Goal: Task Accomplishment & Management: Manage account settings

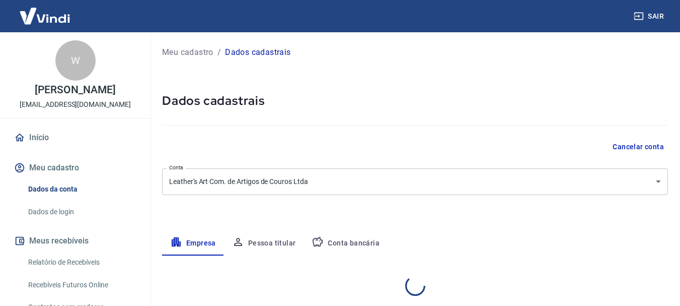
select select "SP"
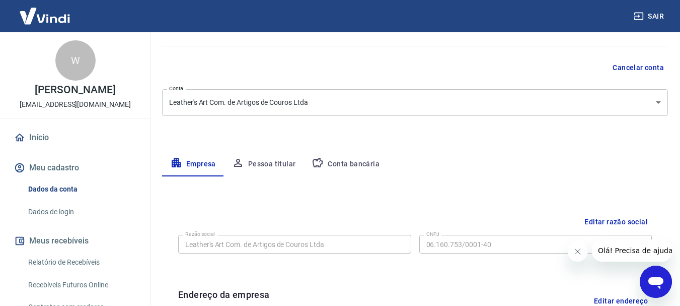
scroll to position [101, 0]
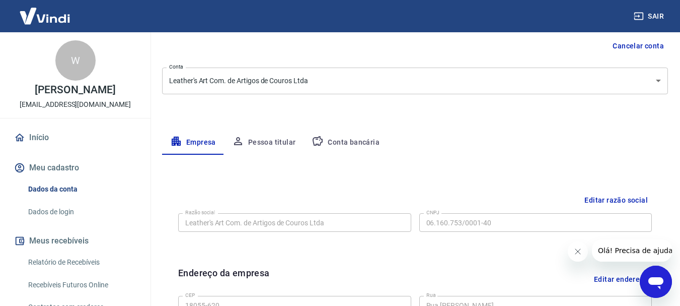
click at [258, 136] on button "Pessoa titular" at bounding box center [264, 142] width 80 height 24
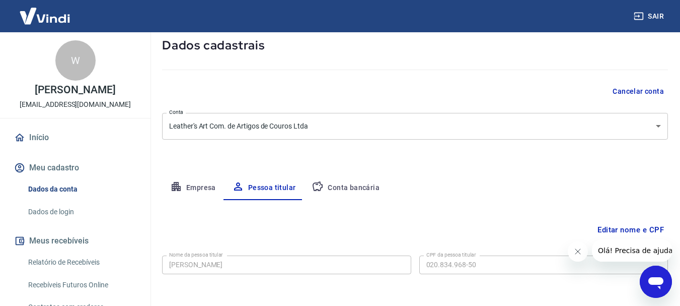
scroll to position [97, 0]
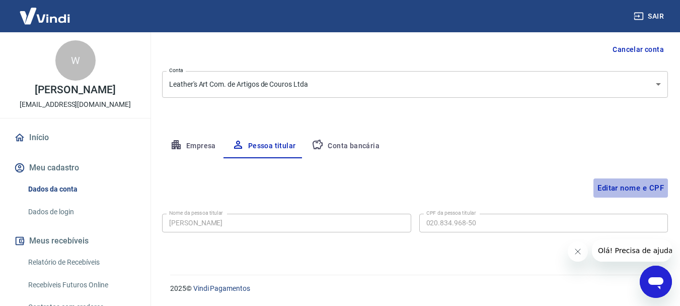
click at [627, 184] on button "Editar nome e CPF" at bounding box center [631, 187] width 75 height 19
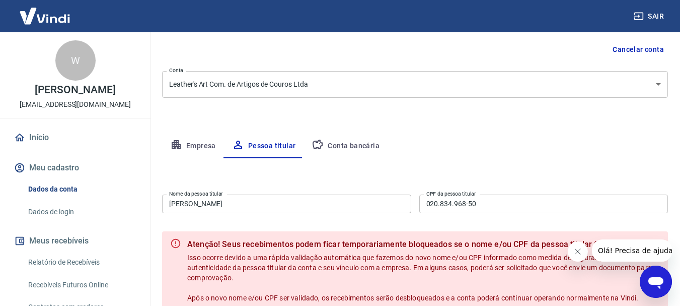
click at [346, 143] on button "Conta bancária" at bounding box center [346, 146] width 84 height 24
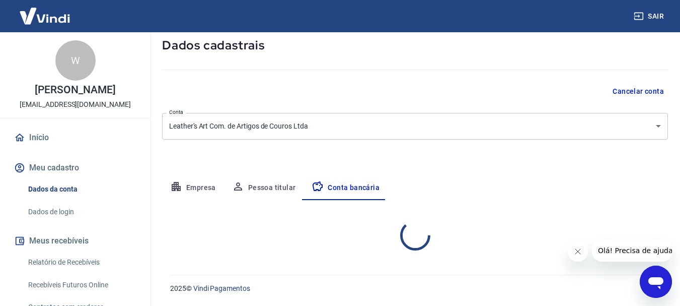
select select "1"
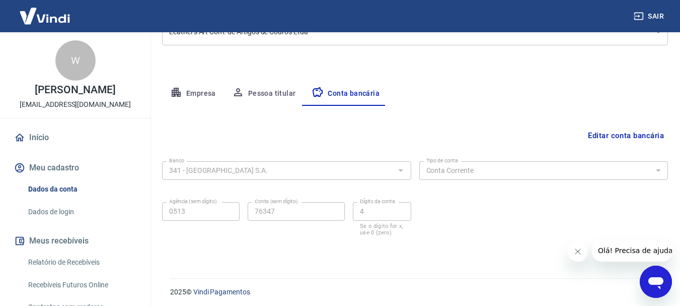
scroll to position [153, 0]
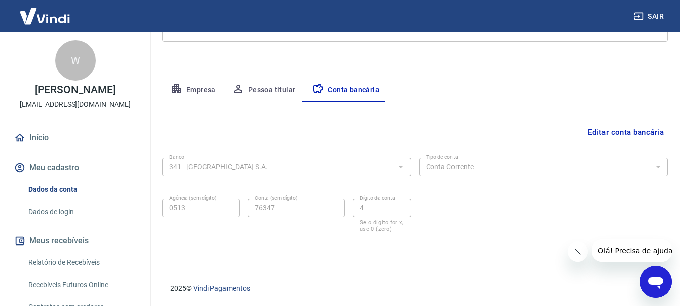
click at [295, 87] on button "Pessoa titular" at bounding box center [264, 90] width 80 height 24
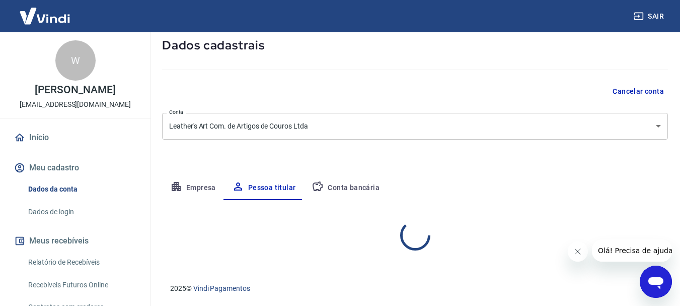
scroll to position [97, 0]
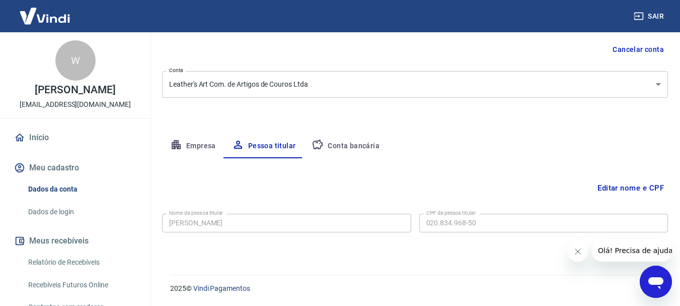
drag, startPoint x: 628, startPoint y: 175, endPoint x: 628, endPoint y: 185, distance: 10.6
click at [628, 176] on div "Editar nome e CPF Nome da pessoa titular [PERSON_NAME] Nome da pessoa titular C…" at bounding box center [415, 204] width 506 height 92
click at [628, 185] on button "Editar nome e CPF" at bounding box center [631, 187] width 75 height 19
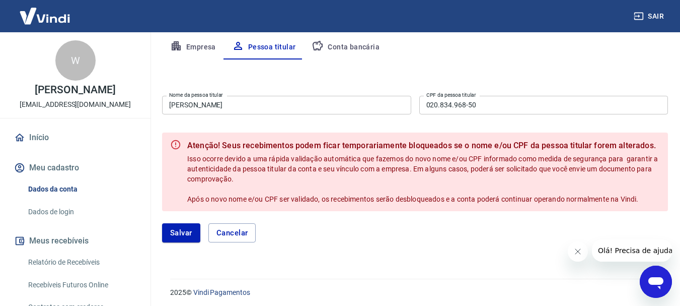
scroll to position [198, 0]
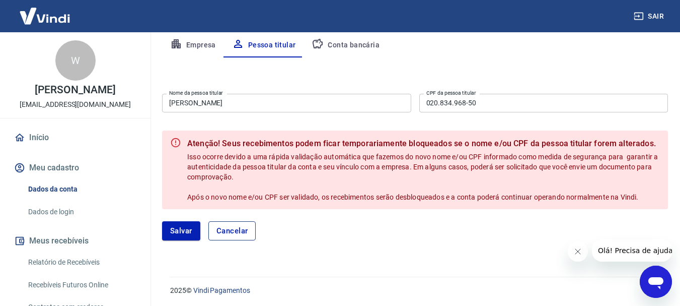
click at [243, 227] on button "Cancelar" at bounding box center [232, 230] width 48 height 19
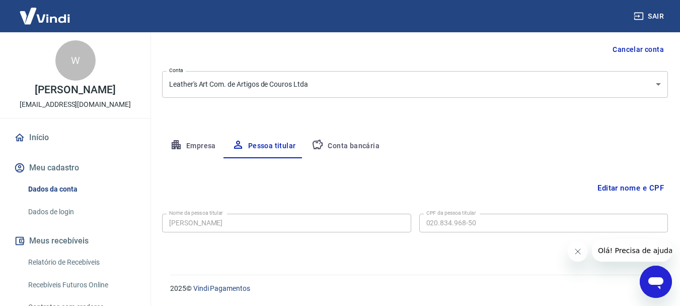
scroll to position [97, 0]
